Goal: Task Accomplishment & Management: Manage account settings

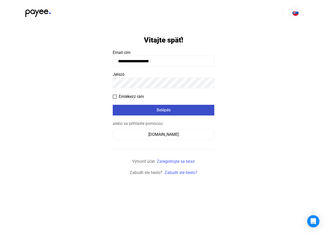
click at [151, 111] on div "Belépés" at bounding box center [163, 110] width 98 height 6
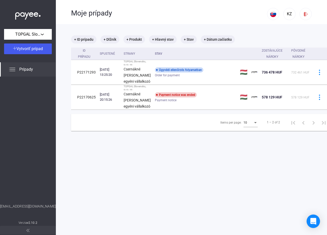
click at [317, 223] on div "Open Intercom Messenger" at bounding box center [313, 220] width 13 height 13
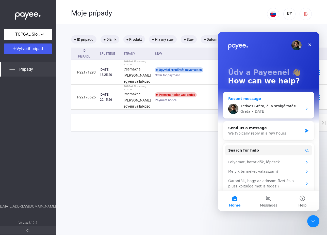
click at [282, 109] on div "[PERSON_NAME] • [DATE]" at bounding box center [271, 111] width 62 height 5
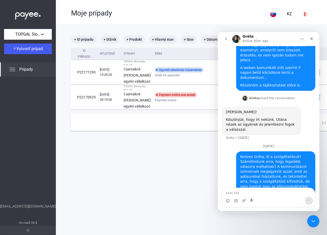
scroll to position [53, 0]
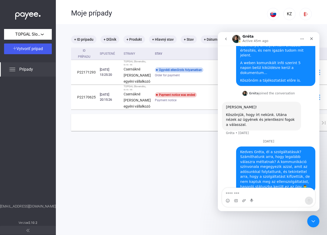
click at [268, 155] on div "Kedves Gréta, él a szolgáltatásuk? Számíthatunk arra, hogy legalább válaszra mé…" at bounding box center [275, 169] width 71 height 40
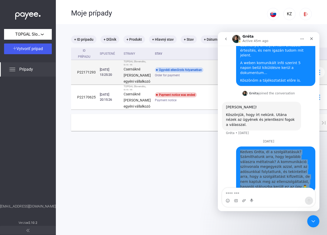
click at [190, 85] on td "Ügyvédi ellenőrzés folyamatban Order for payment" at bounding box center [195, 72] width 85 height 25
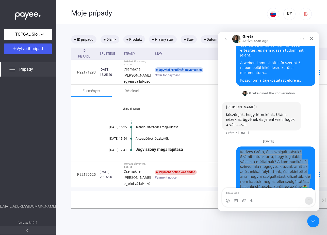
click at [134, 110] on link "Show all events" at bounding box center [131, 108] width 70 height 3
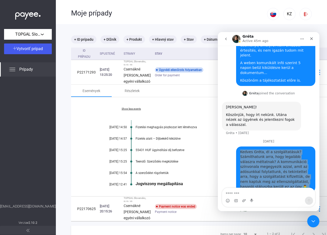
click at [146, 129] on div "Fizetési meghagyás piszkozat lett létrehozva" at bounding box center [221, 127] width 170 height 4
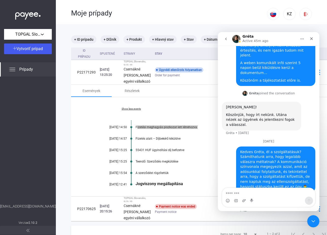
click at [247, 112] on div "Köszönjük, hogy írt nekünk. Utána nézek az ügyének és jelentkezni fogok a válas…" at bounding box center [261, 119] width 71 height 15
click at [155, 24] on div "Moje prípady" at bounding box center [169, 12] width 196 height 25
click at [102, 23] on div "Moje prípady" at bounding box center [169, 12] width 196 height 25
click at [13, 13] on div at bounding box center [28, 14] width 56 height 29
click at [26, 15] on img at bounding box center [27, 14] width 25 height 10
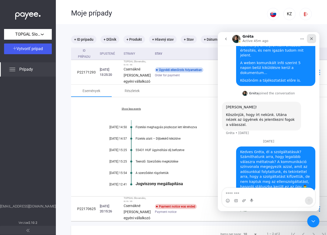
click at [311, 39] on icon "Close" at bounding box center [311, 39] width 4 height 4
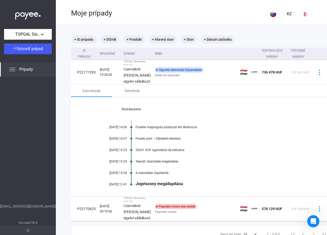
scroll to position [53, 0]
click at [186, 30] on main "+ ID prípadu + Dlžník + Produkt + Hlavný stav + Stav + Dátum začiatku ID prípad…" at bounding box center [201, 141] width 290 height 235
click at [30, 15] on img at bounding box center [27, 14] width 25 height 10
click at [28, 234] on div "TOPGAL Slovensko, s.r.o. Vytvoriť prípad Prípady [EMAIL_ADDRESS][DOMAIN_NAME] V…" at bounding box center [28, 117] width 56 height 235
click at [28, 232] on span at bounding box center [27, 230] width 3 height 6
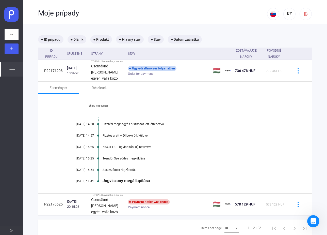
click at [11, 230] on img at bounding box center [11, 229] width 3 height 3
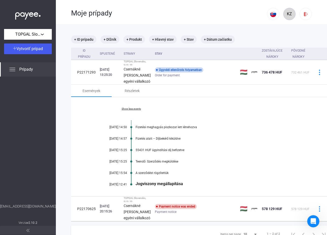
click at [290, 12] on div "KZ" at bounding box center [289, 14] width 9 height 6
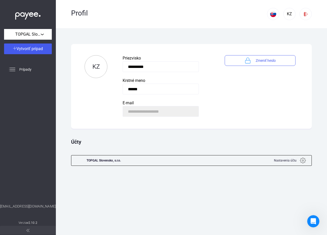
click at [301, 158] on img at bounding box center [303, 160] width 6 height 6
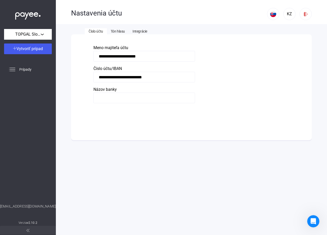
click at [84, 14] on div "Nastavenia účtu" at bounding box center [169, 13] width 196 height 9
click at [23, 7] on div at bounding box center [28, 14] width 56 height 29
click at [23, 16] on img at bounding box center [27, 14] width 25 height 10
